Goal: Transaction & Acquisition: Purchase product/service

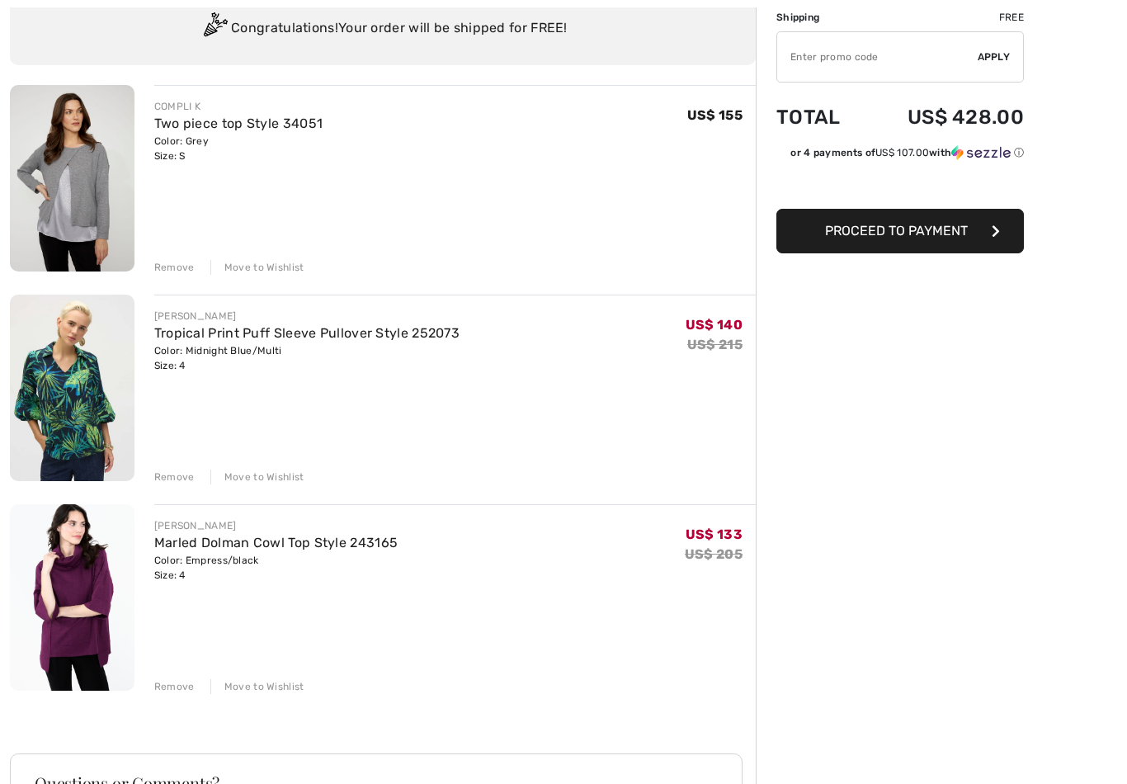
scroll to position [132, 0]
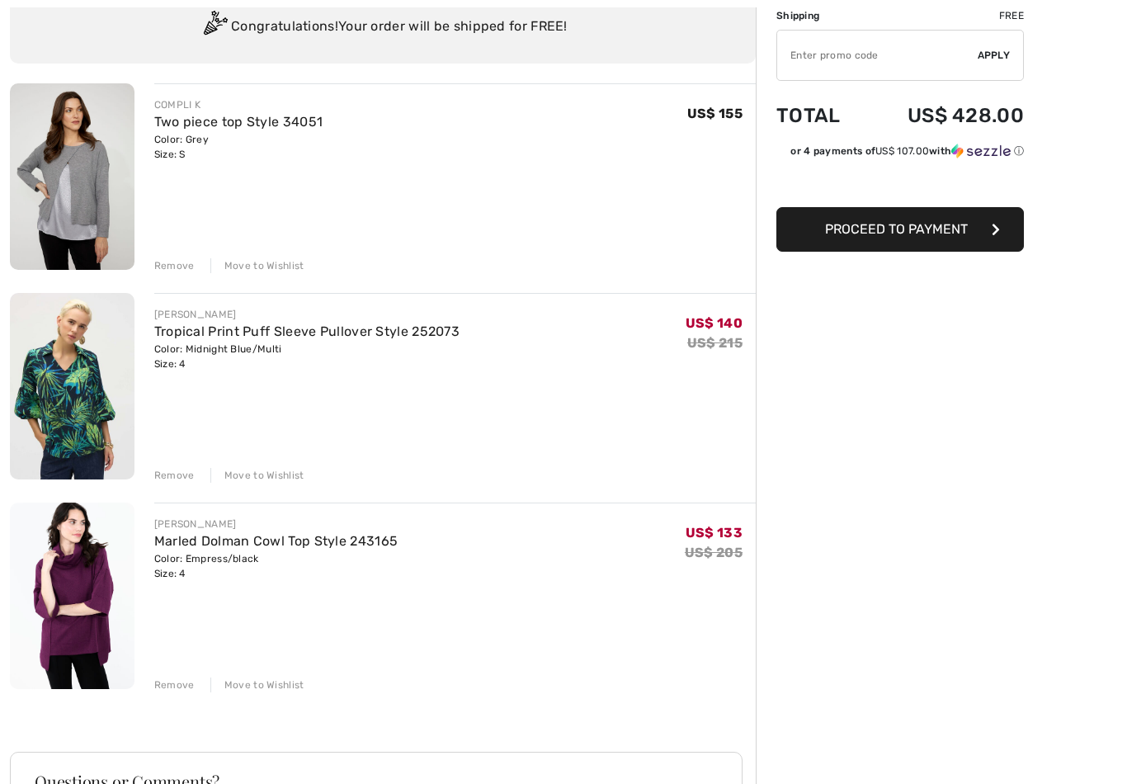
click at [266, 473] on div "Move to Wishlist" at bounding box center [257, 476] width 94 height 15
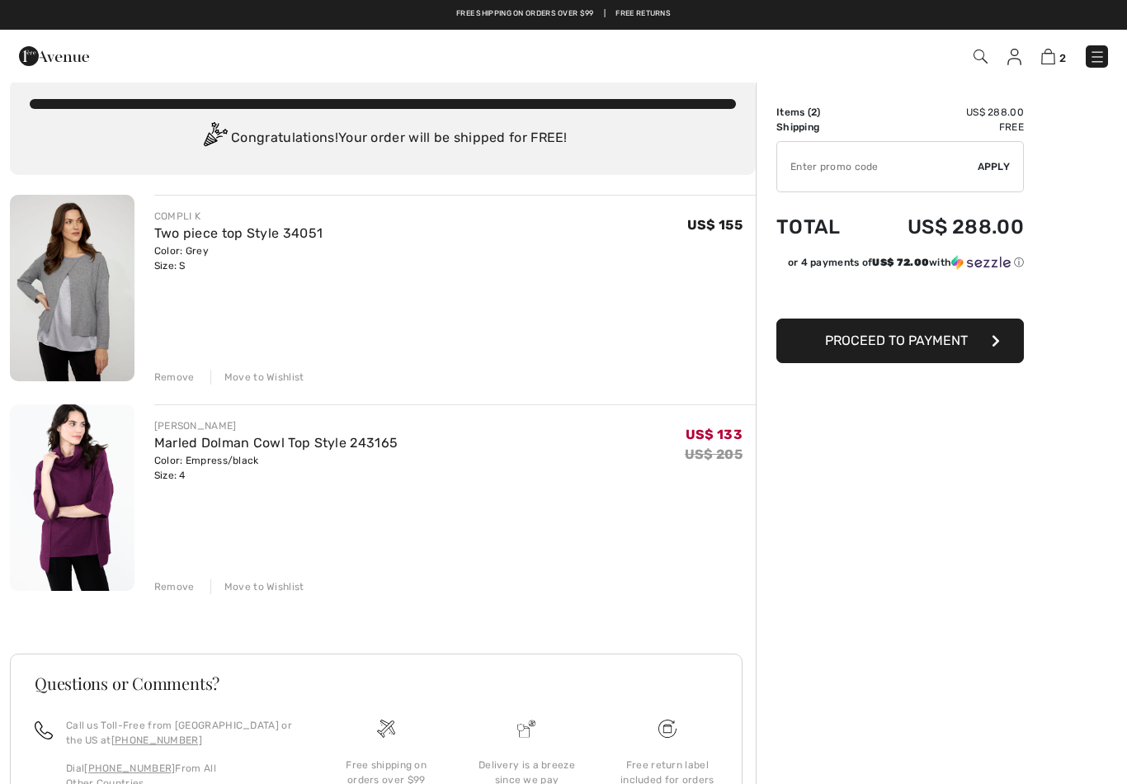
scroll to position [0, 0]
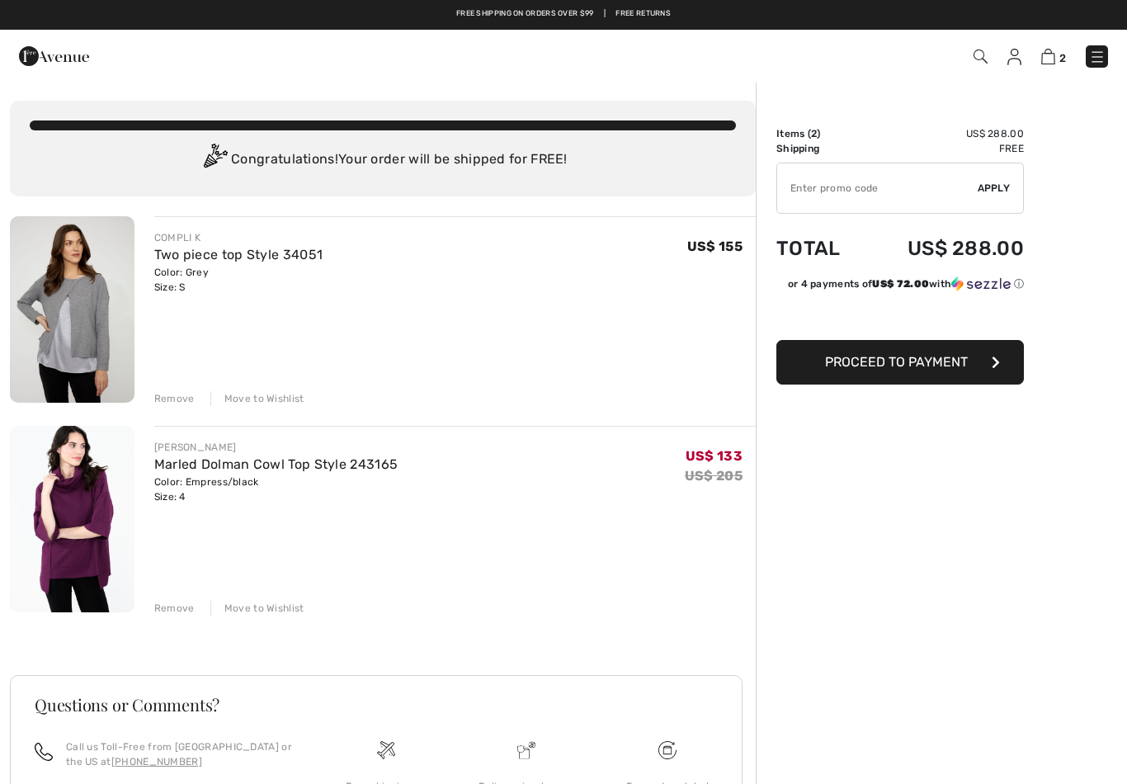
click at [211, 469] on link "Marled Dolman Cowl Top Style 243165" at bounding box center [276, 464] width 244 height 16
click at [211, 466] on link "Marled Dolman Cowl Top Style 243165" at bounding box center [276, 464] width 244 height 16
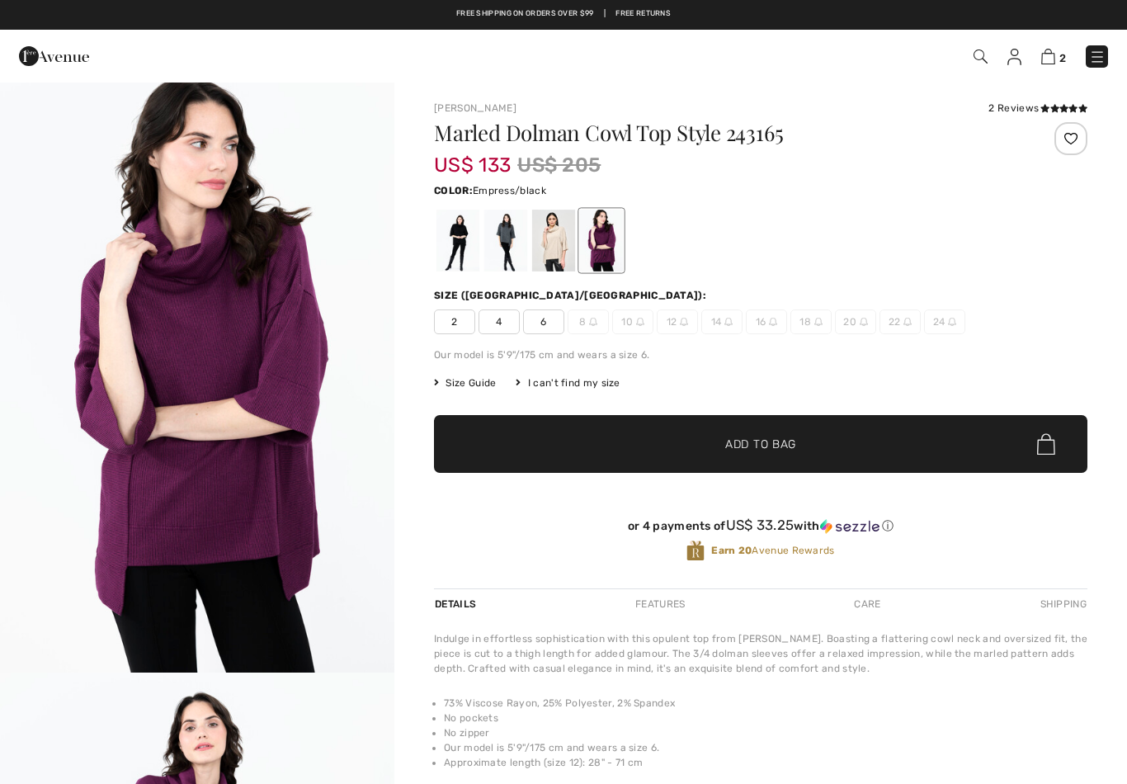
checkbox input "true"
click at [1049, 52] on img at bounding box center [1048, 57] width 14 height 16
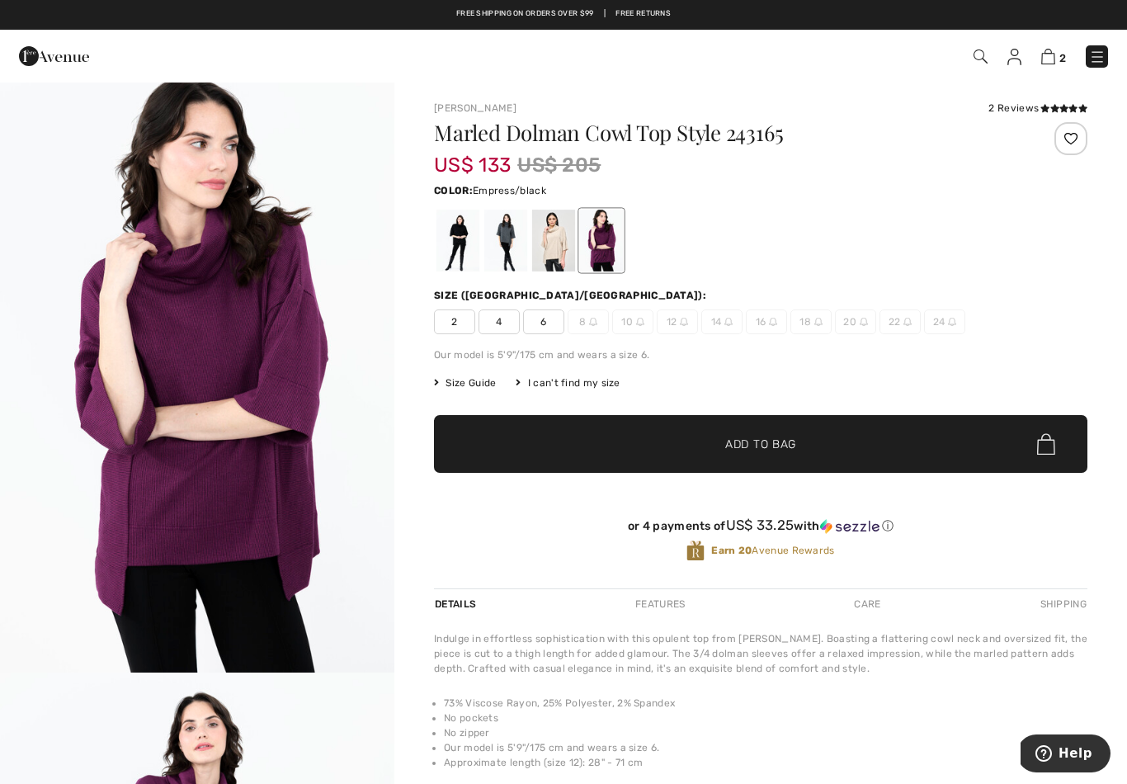
click at [1048, 52] on img at bounding box center [1048, 57] width 14 height 16
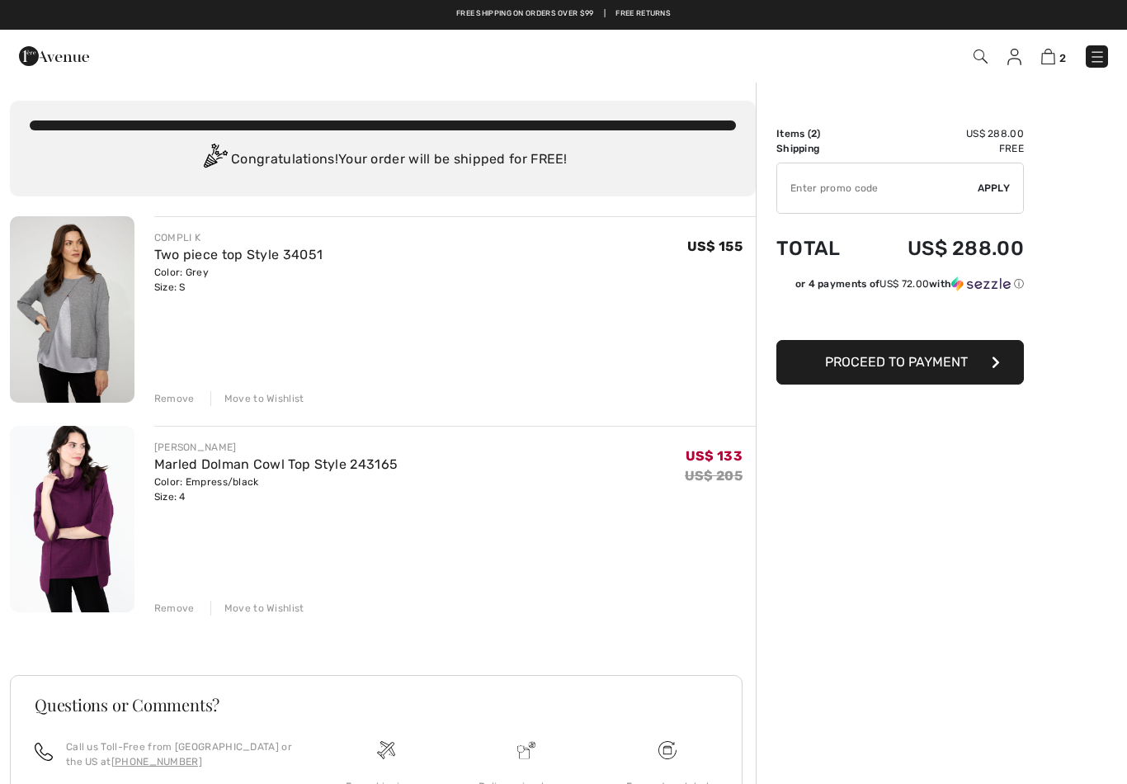
click at [217, 471] on link "Marled Dolman Cowl Top Style 243165" at bounding box center [276, 464] width 244 height 16
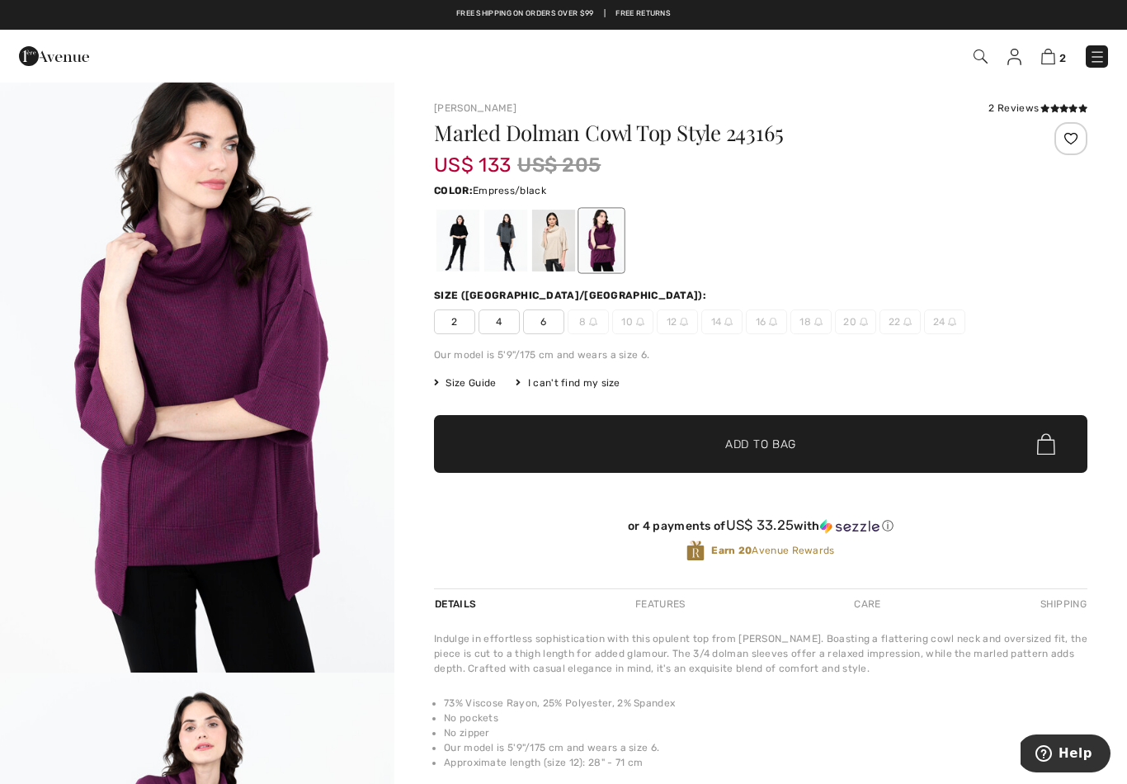
click at [1043, 59] on img at bounding box center [1048, 57] width 14 height 16
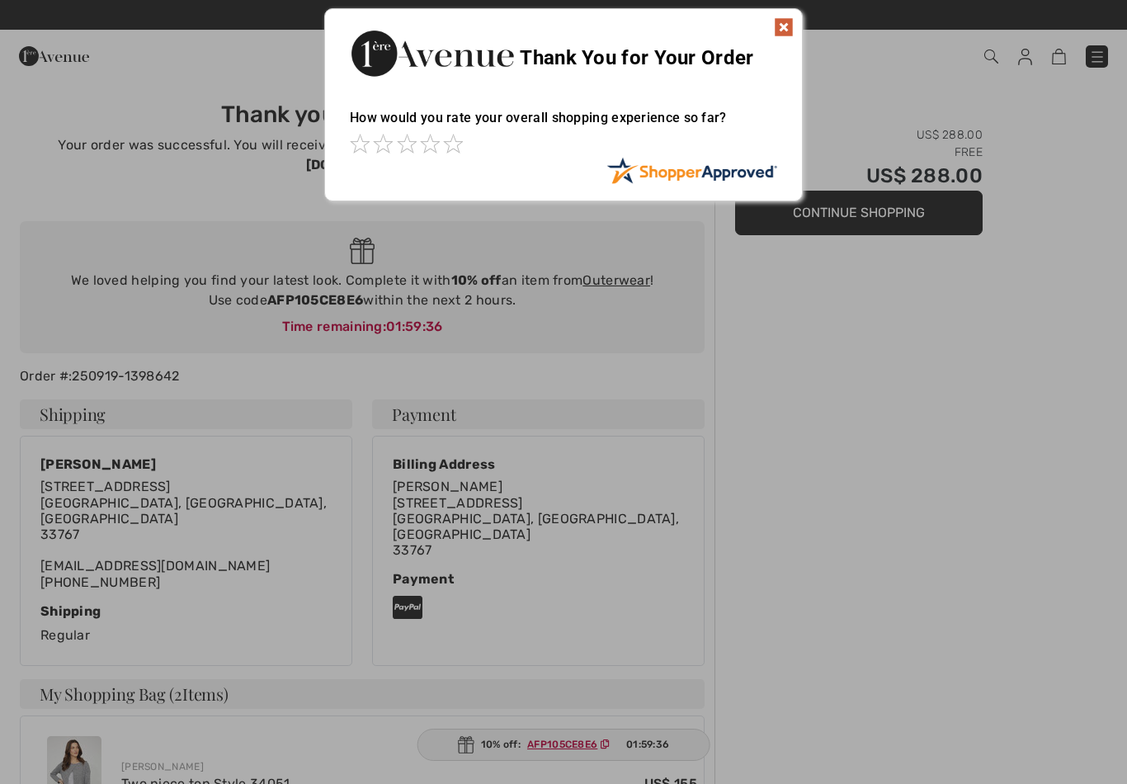
click at [775, 37] on div "Thank You for Your Order" at bounding box center [563, 51] width 477 height 84
click at [792, 26] on img at bounding box center [784, 27] width 20 height 20
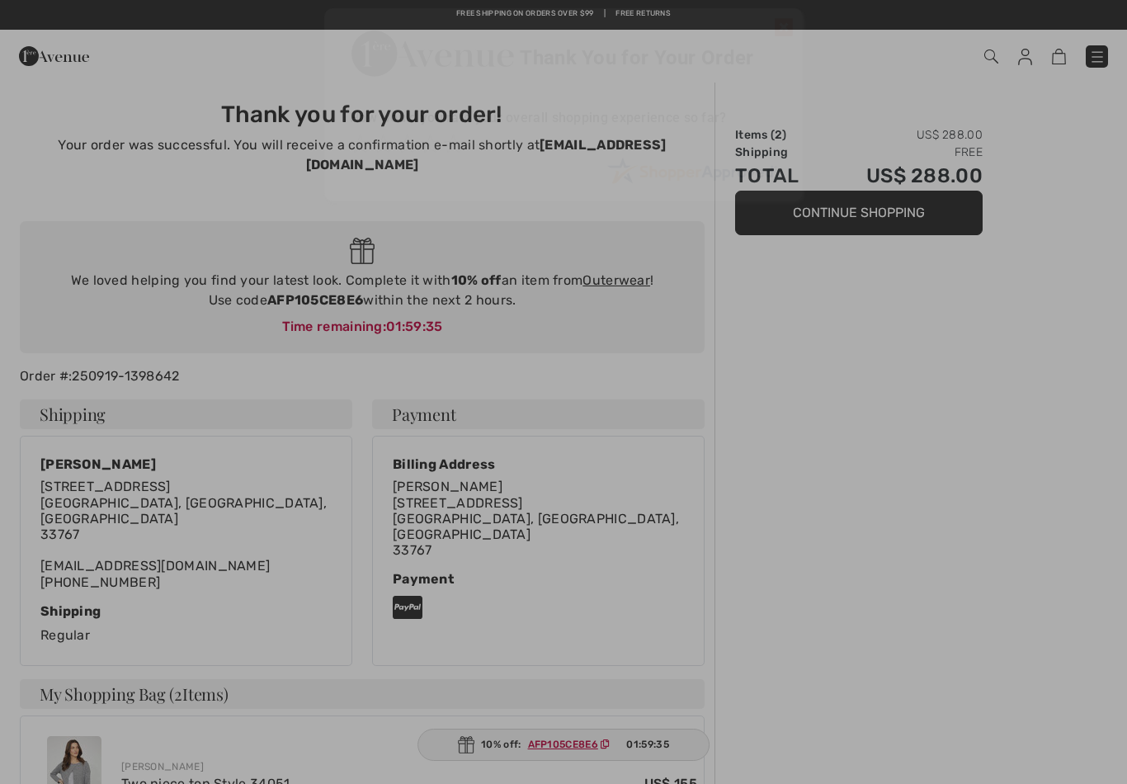
click at [788, 31] on div "Checkout" at bounding box center [563, 56] width 1127 height 53
